Goal: Task Accomplishment & Management: Use online tool/utility

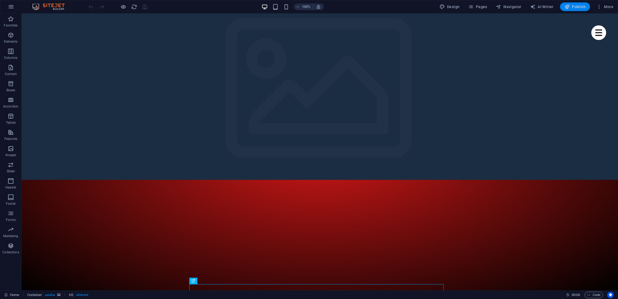
click at [573, 6] on span "Publish" at bounding box center [574, 6] width 21 height 5
click at [510, 6] on span "Navigator" at bounding box center [509, 6] width 26 height 5
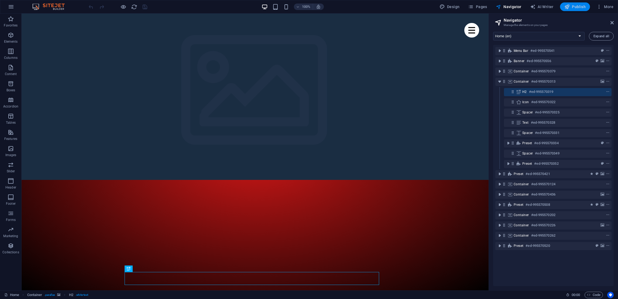
click at [573, 6] on span "Publish" at bounding box center [574, 6] width 21 height 5
